Goal: Find specific page/section: Find specific page/section

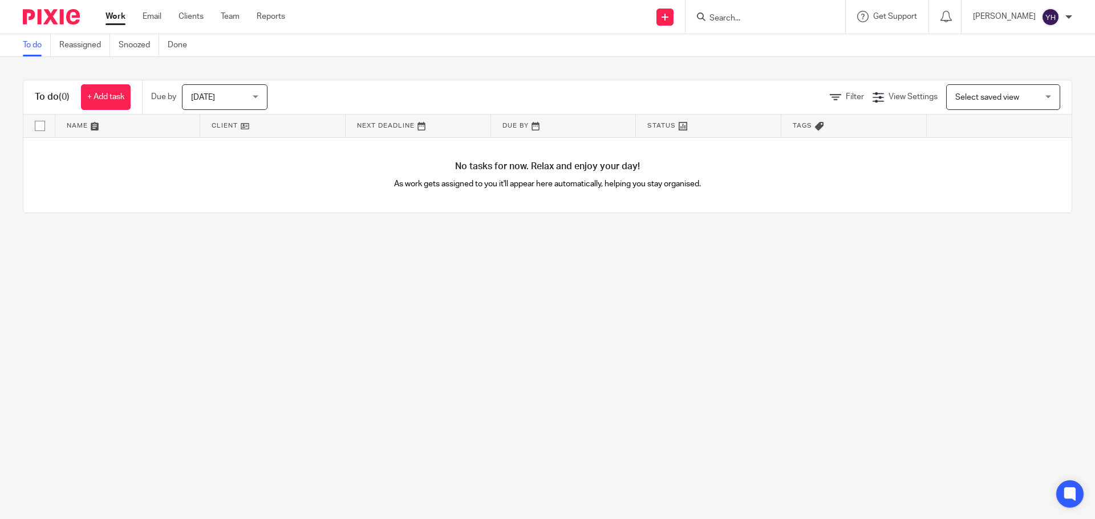
click at [756, 13] on form at bounding box center [768, 17] width 121 height 14
click at [736, 15] on input "Search" at bounding box center [759, 19] width 103 height 10
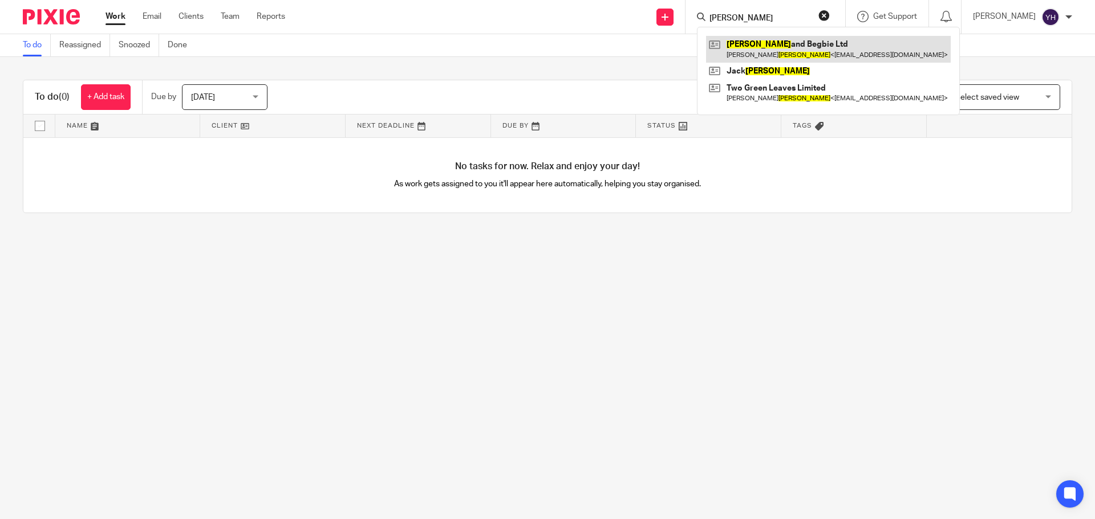
type input "davies"
click at [759, 46] on link at bounding box center [828, 49] width 245 height 26
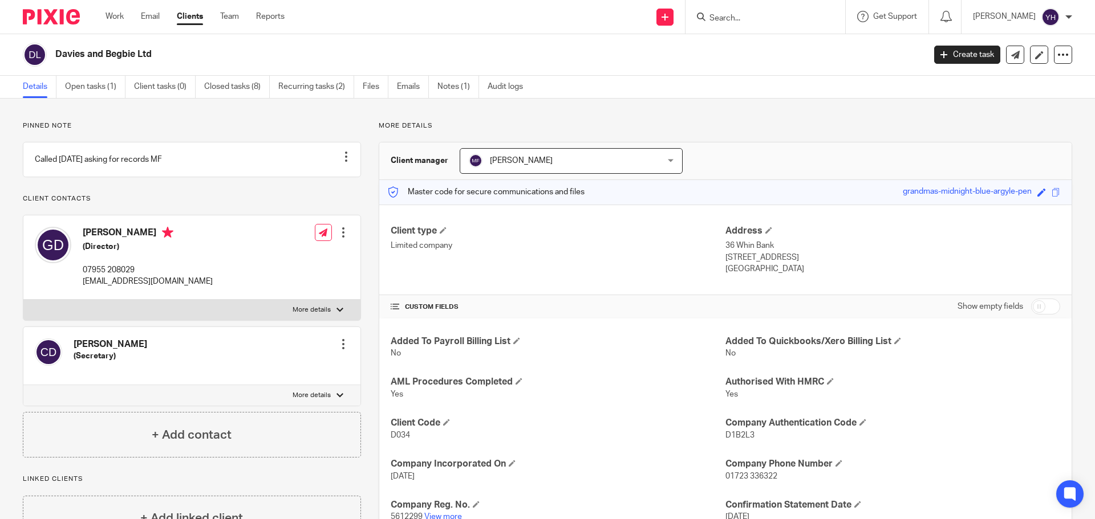
click at [744, 16] on input "Search" at bounding box center [759, 19] width 103 height 10
click at [740, 14] on input "Search" at bounding box center [759, 19] width 103 height 10
